Goal: Transaction & Acquisition: Purchase product/service

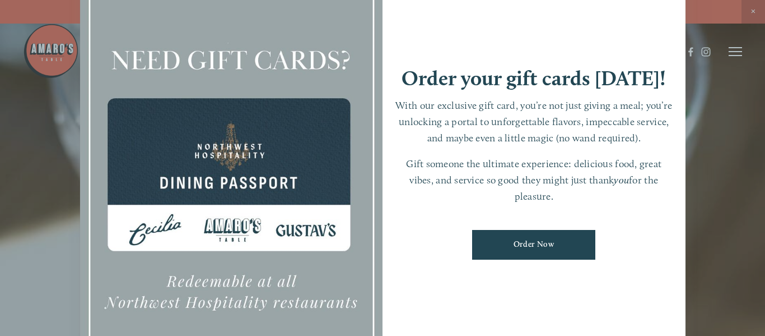
click at [569, 241] on link "Order Now" at bounding box center [533, 245] width 123 height 30
click at [714, 76] on div at bounding box center [382, 168] width 765 height 336
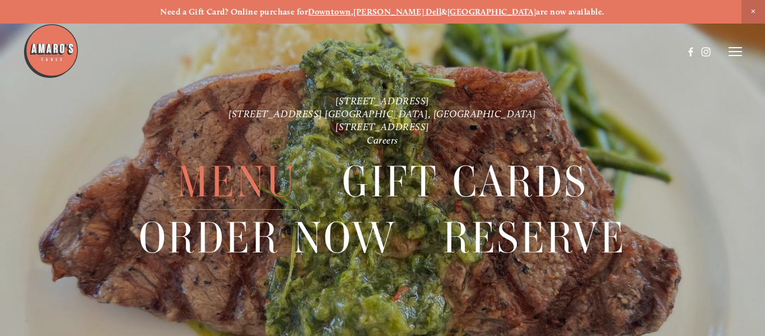
click at [224, 187] on span "Menu" at bounding box center [236, 181] width 119 height 55
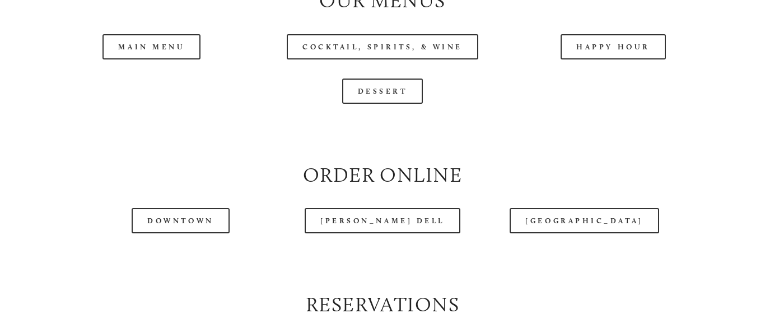
scroll to position [1155, 0]
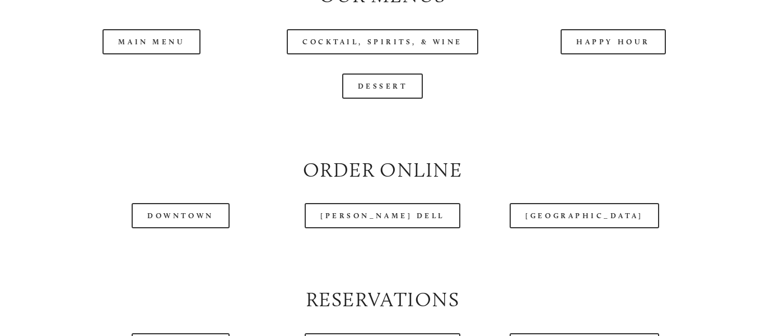
click at [145, 34] on div at bounding box center [353, 24] width 661 height 58
click at [149, 39] on div at bounding box center [353, 24] width 661 height 58
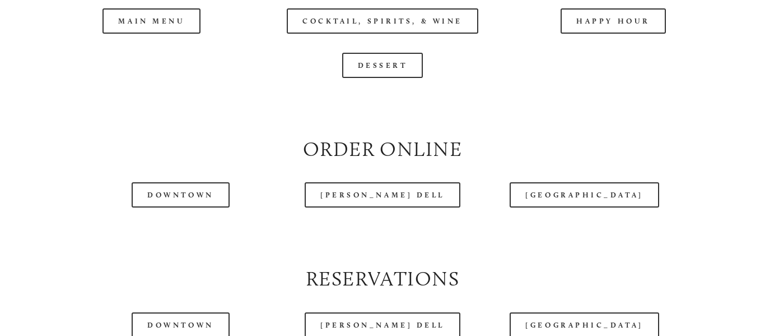
scroll to position [1178, 0]
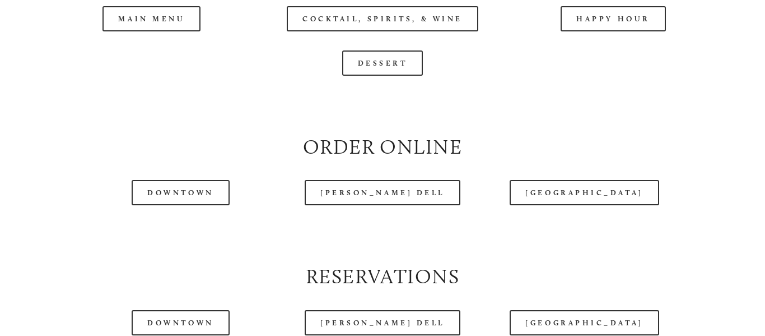
click at [179, 26] on div at bounding box center [353, 24] width 661 height 58
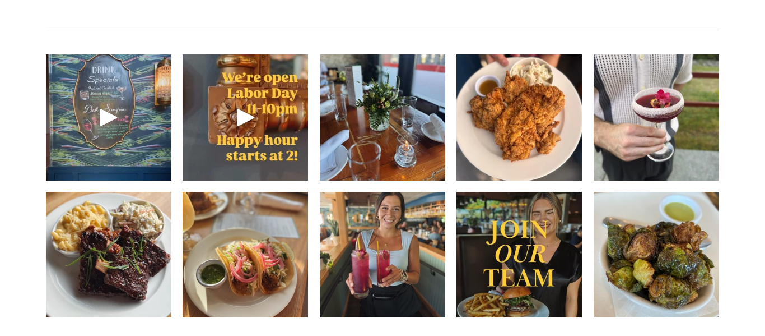
scroll to position [1548, 0]
